Goal: Navigation & Orientation: Find specific page/section

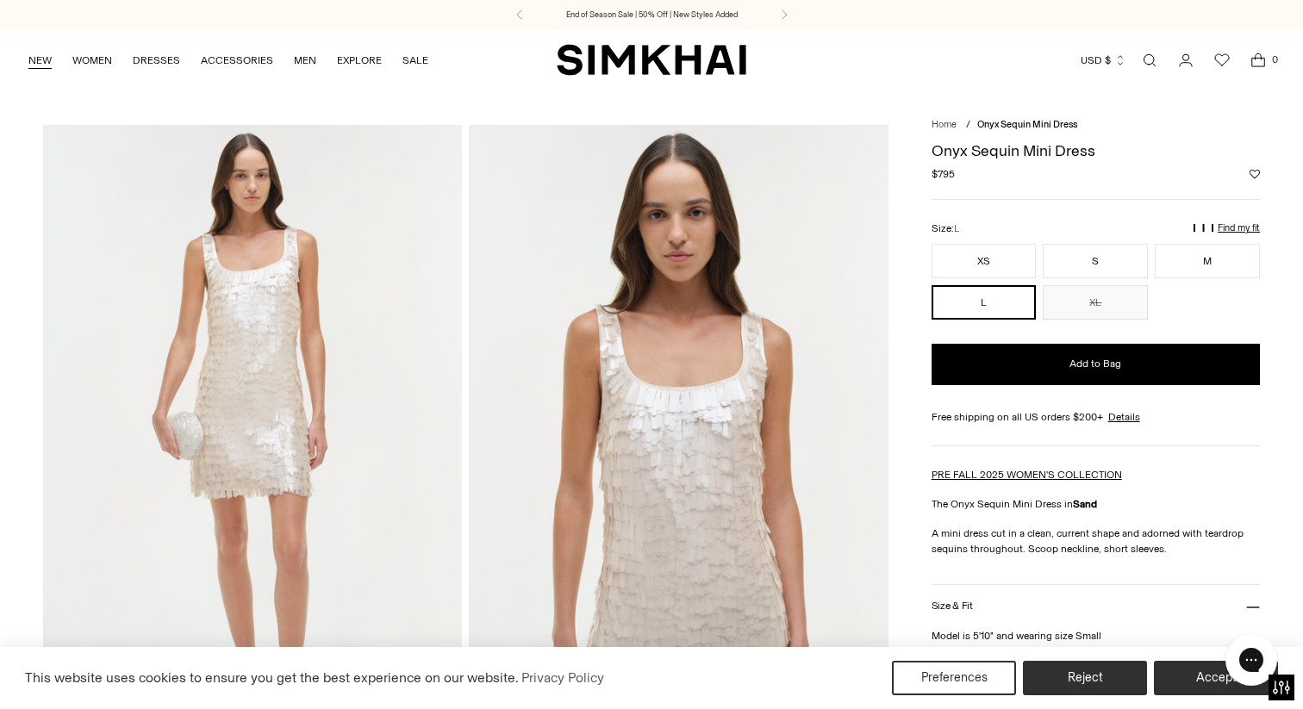
click at [35, 61] on link "NEW" at bounding box center [39, 60] width 23 height 38
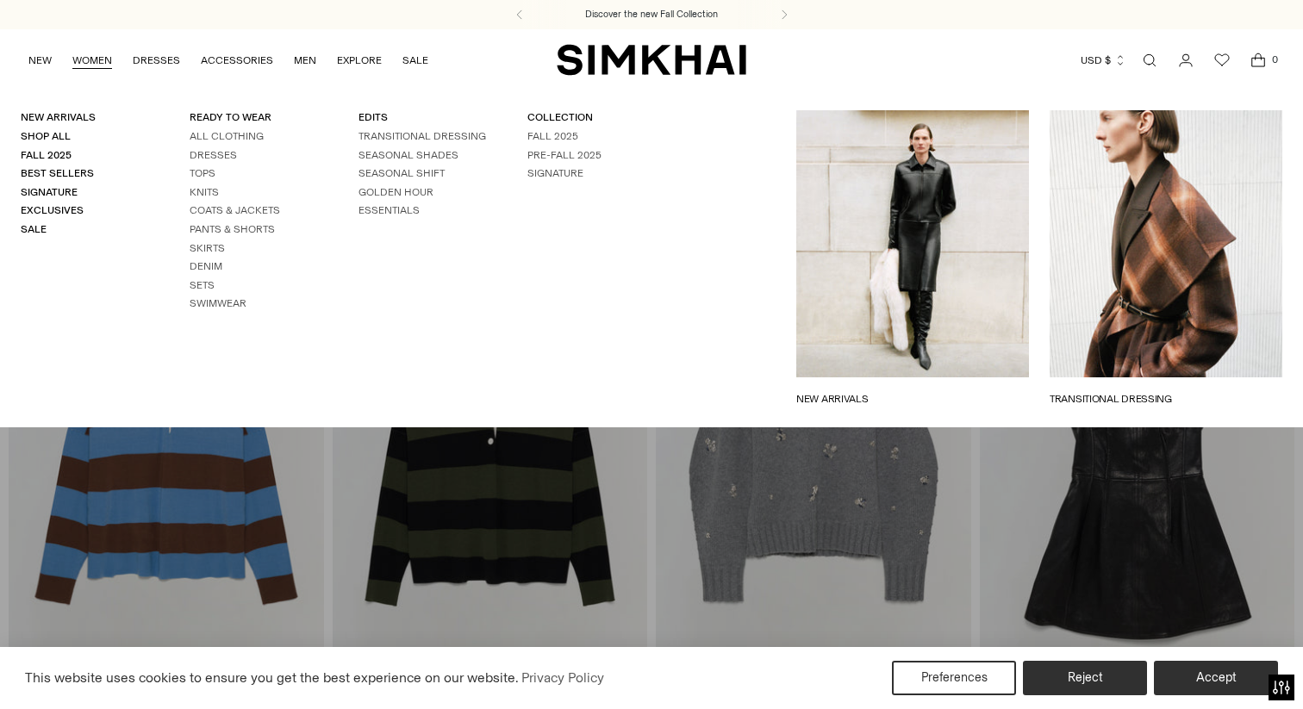
click at [106, 64] on link "WOMEN" at bounding box center [92, 60] width 40 height 38
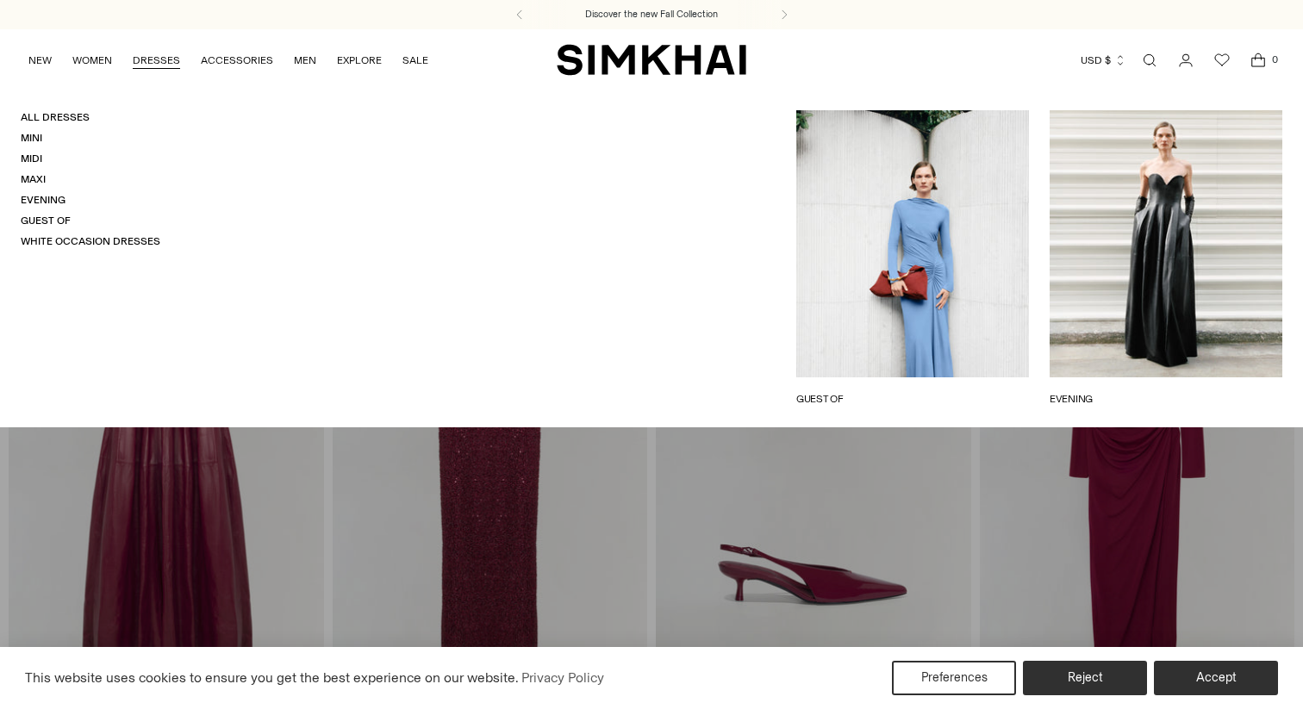
click at [168, 64] on link "DRESSES" at bounding box center [156, 60] width 47 height 38
